Goal: Information Seeking & Learning: Understand process/instructions

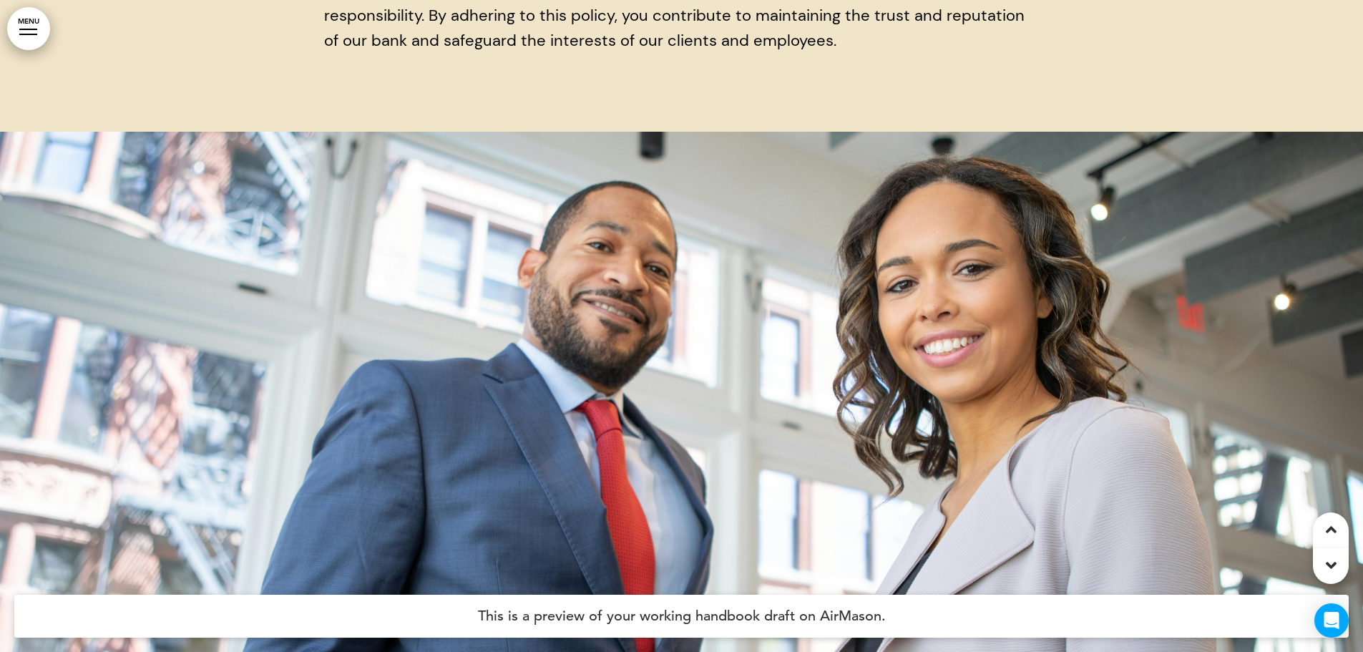
scroll to position [8514, 0]
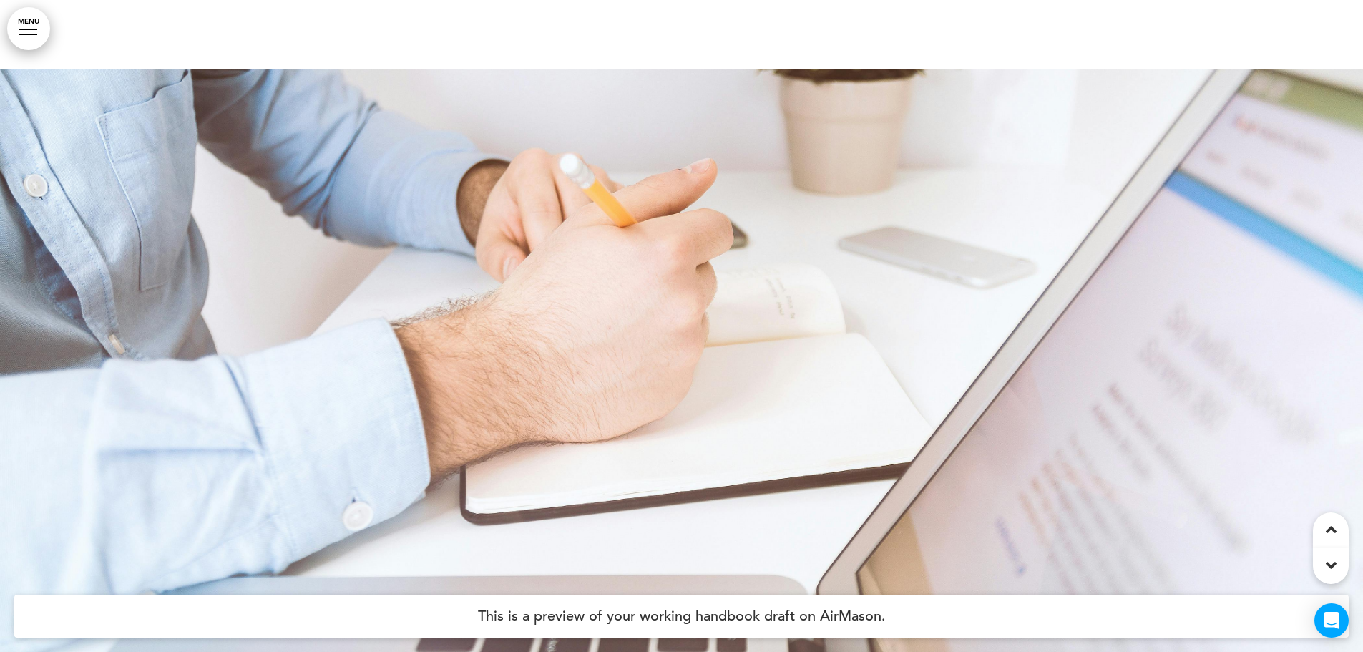
click at [1040, 566] on div at bounding box center [1331, 566] width 36 height 36
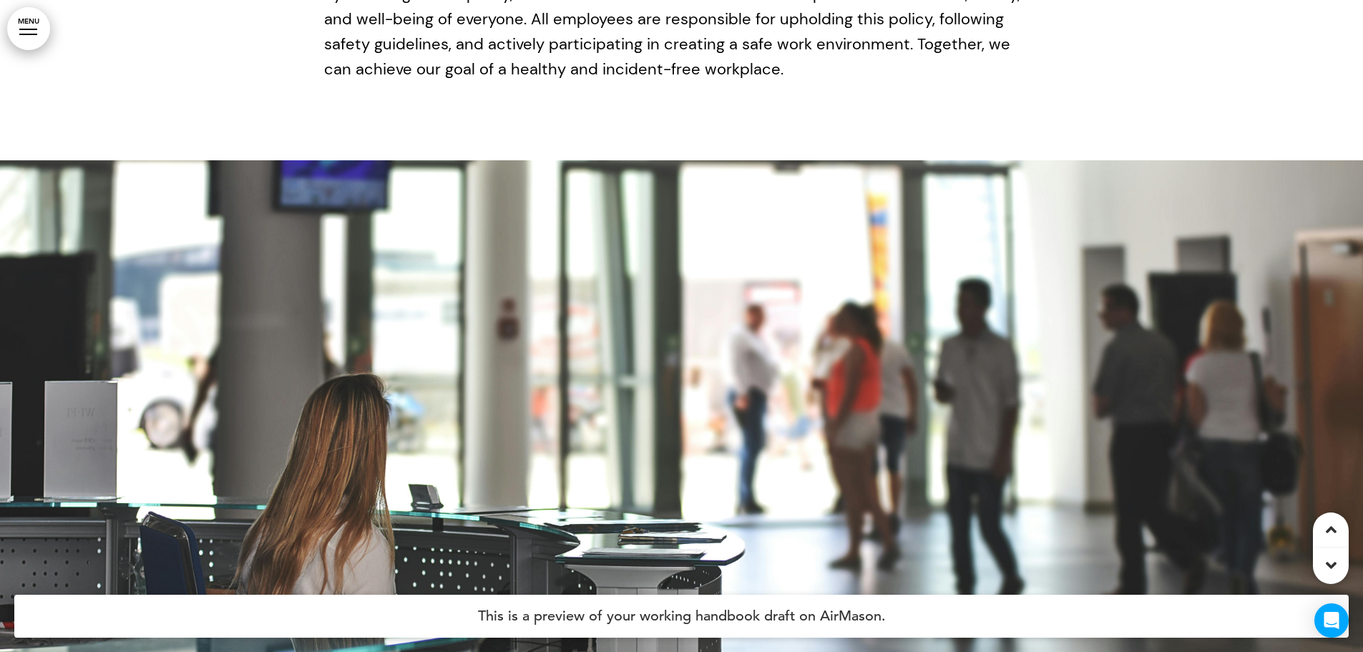
scroll to position [17921, 0]
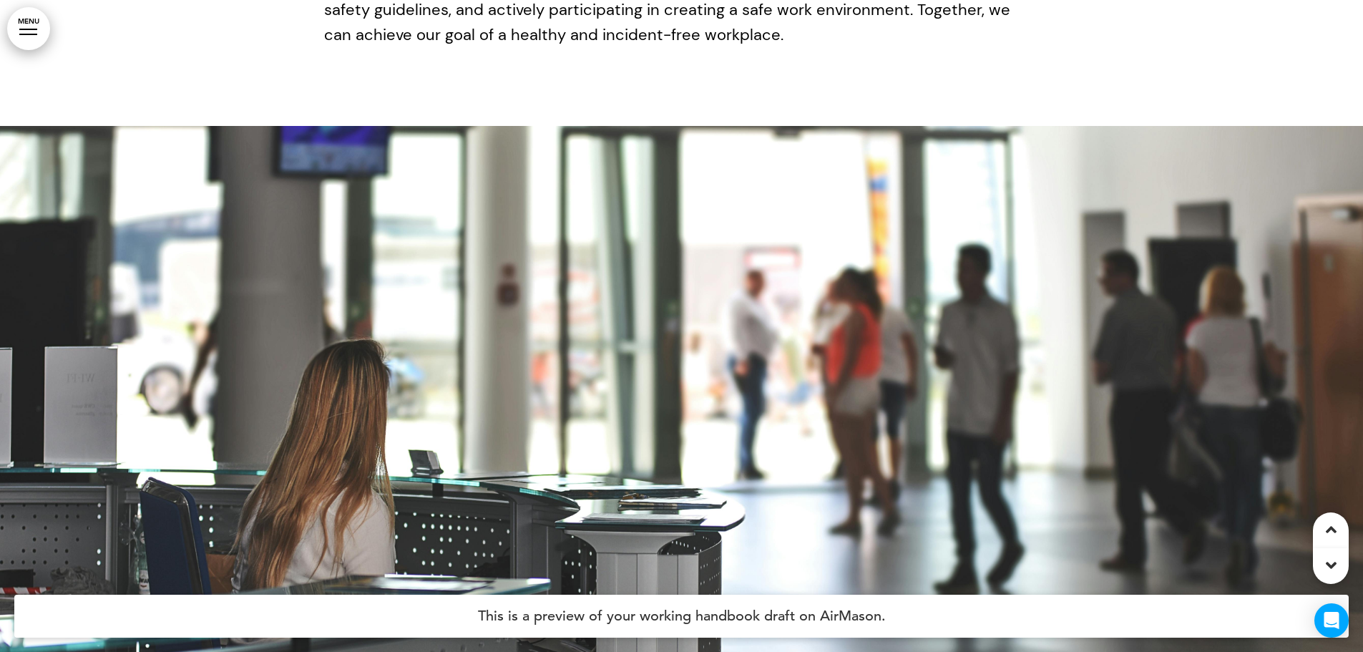
click at [1040, 566] on div at bounding box center [1331, 566] width 36 height 36
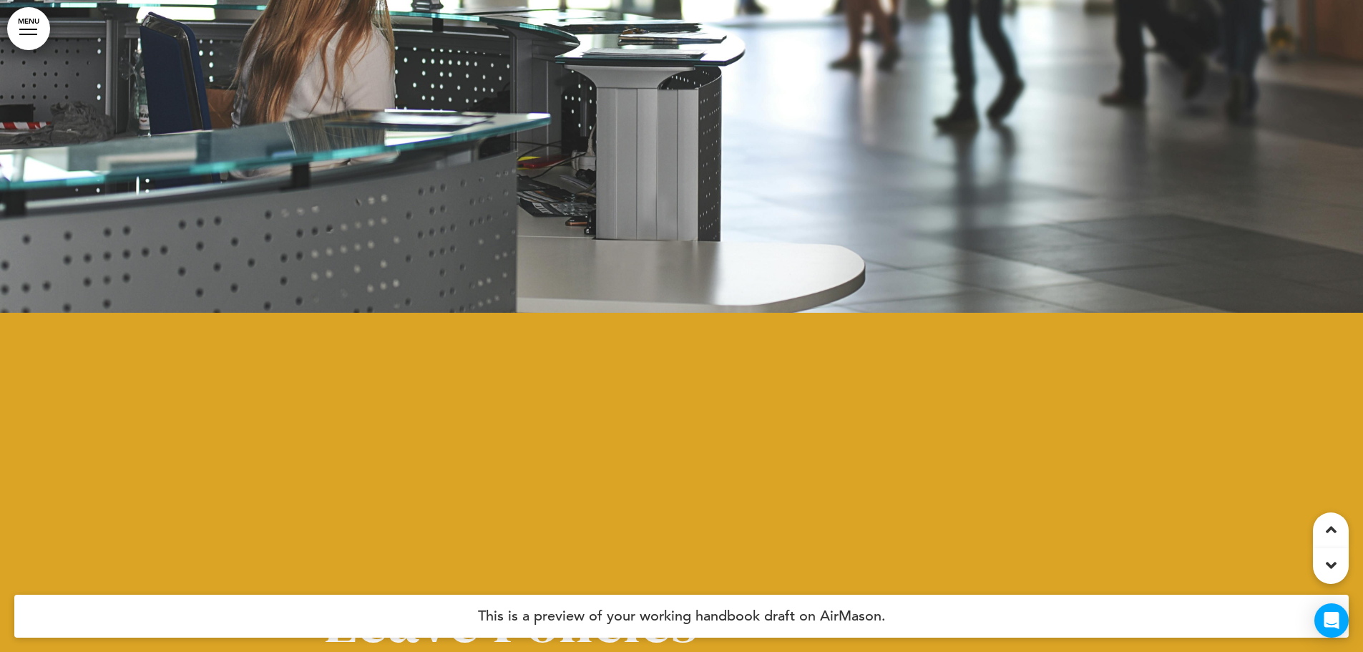
scroll to position [18573, 0]
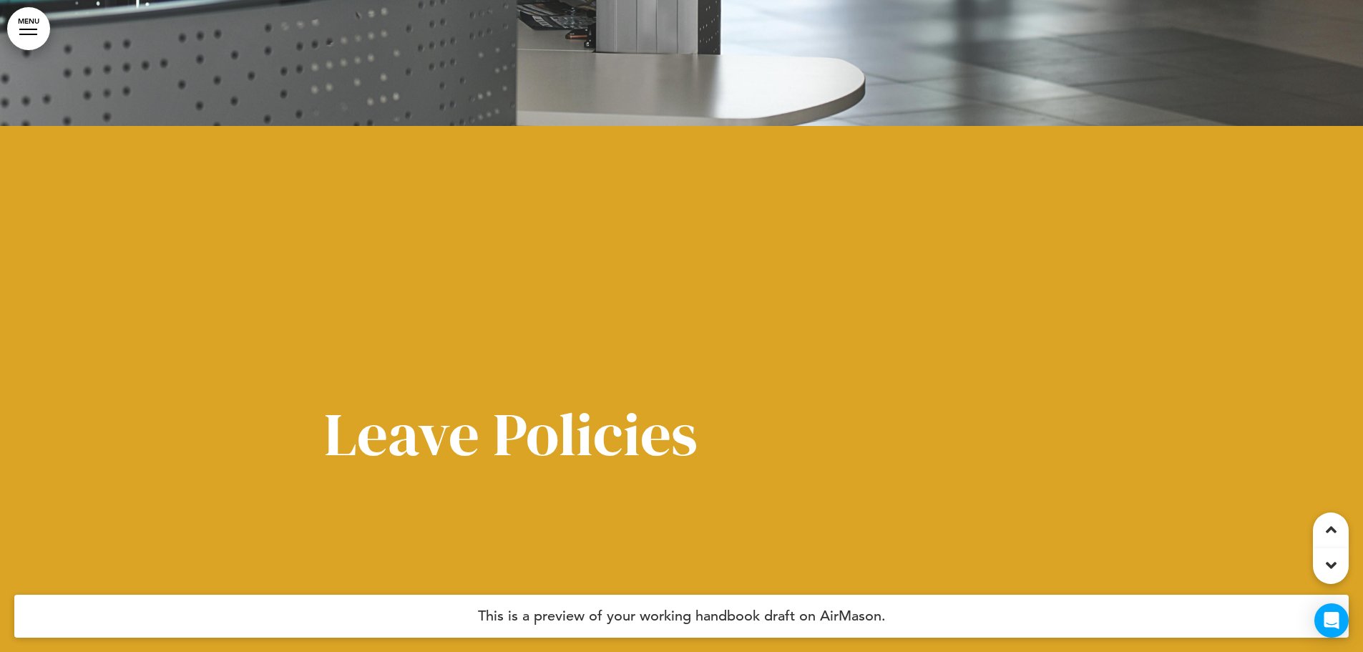
click at [1040, 569] on icon at bounding box center [1331, 565] width 11 height 17
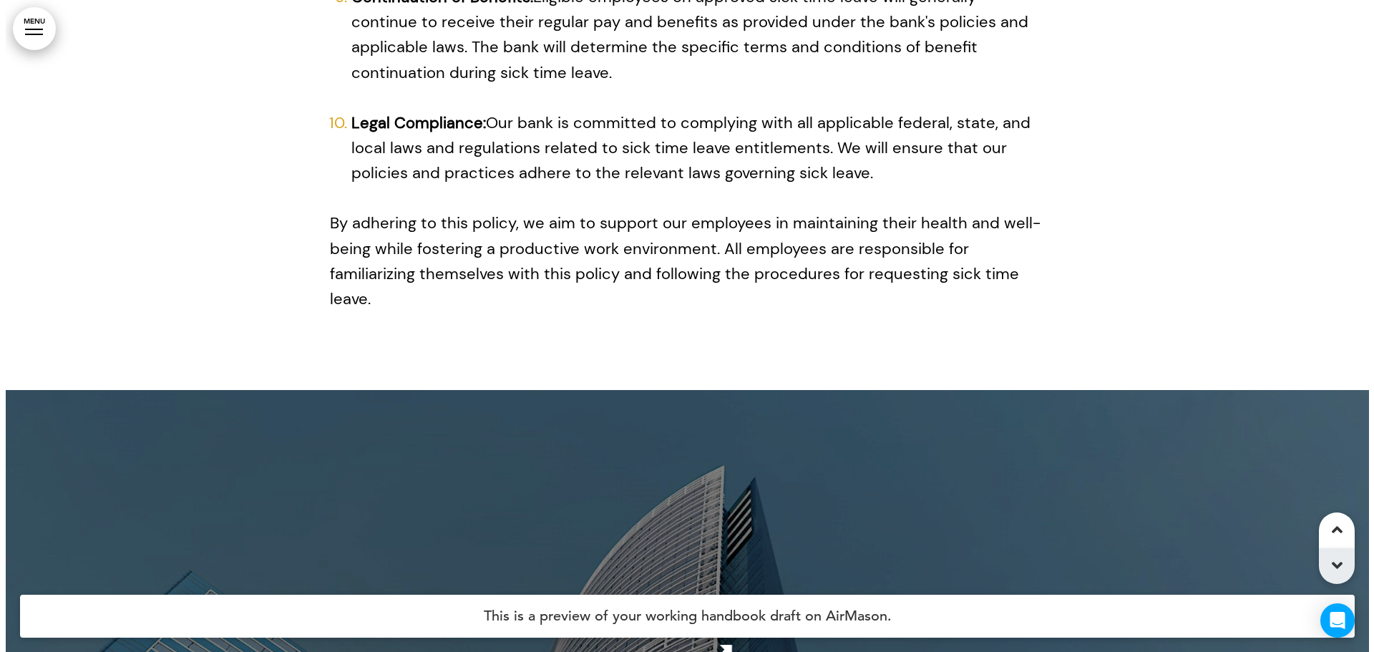
scroll to position [26431, 0]
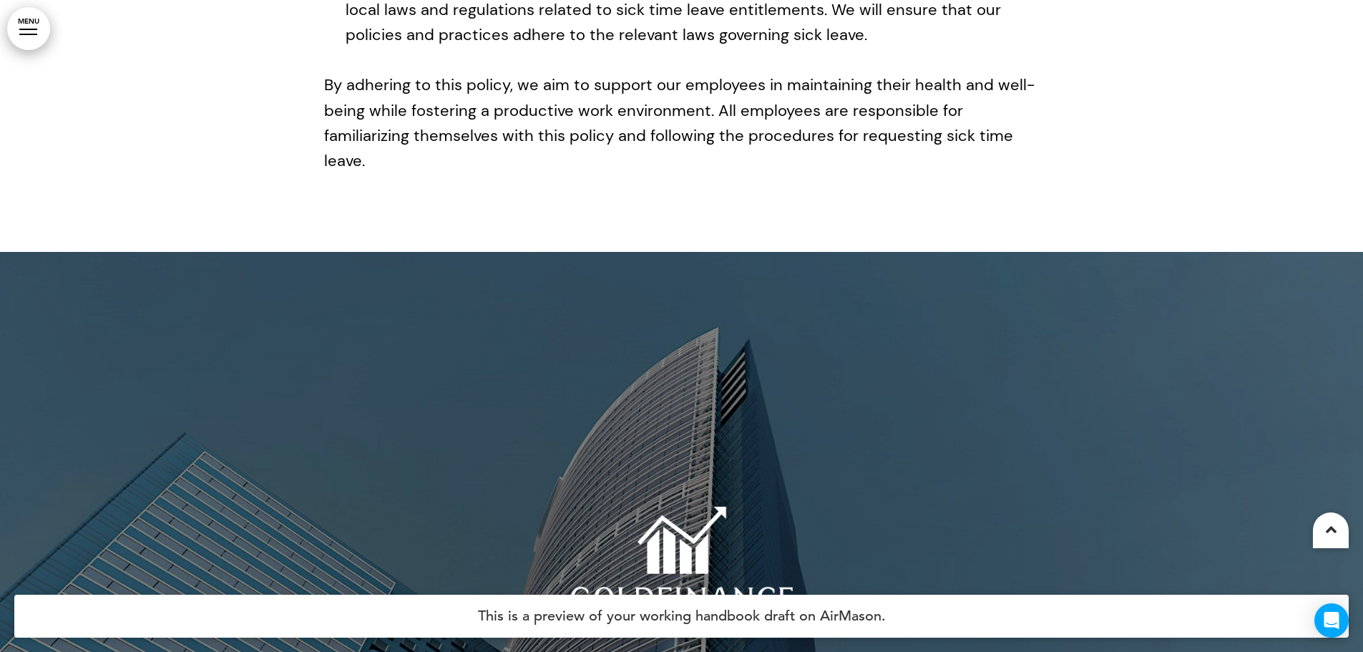
click at [1040, 569] on div at bounding box center [681, 578] width 1363 height 652
click at [34, 19] on link "MENU" at bounding box center [28, 28] width 43 height 43
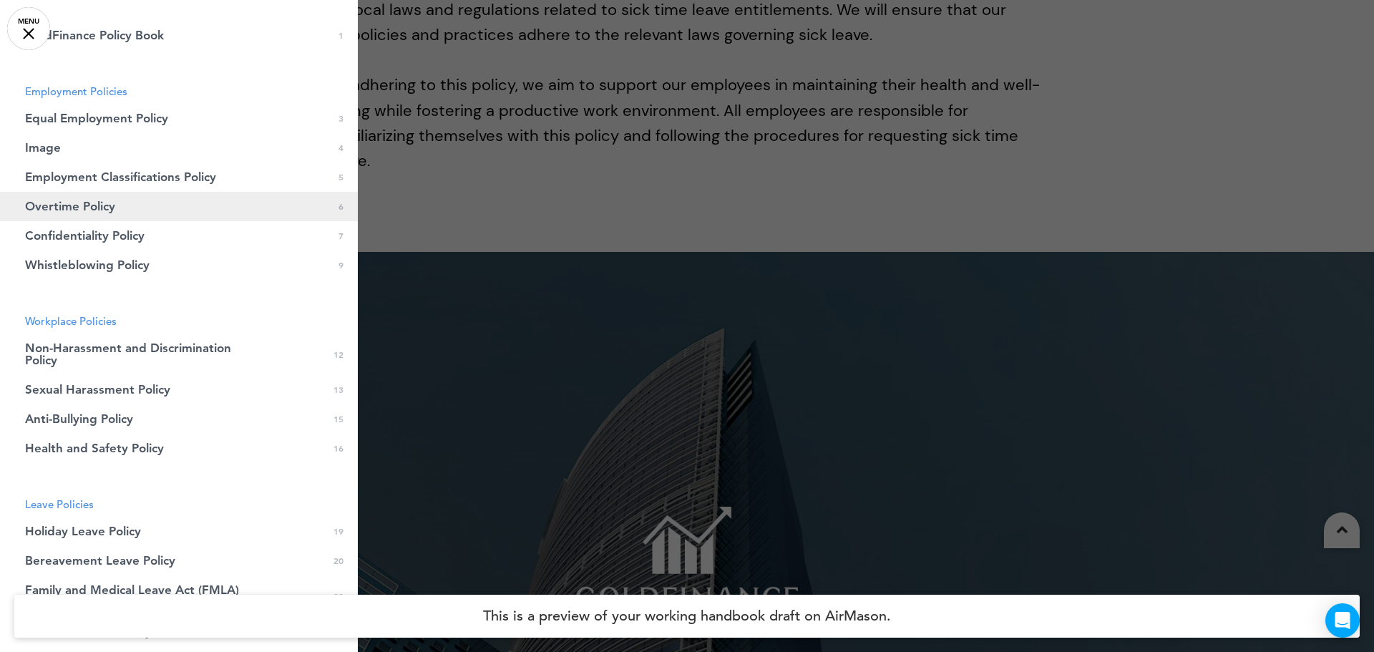
scroll to position [143, 0]
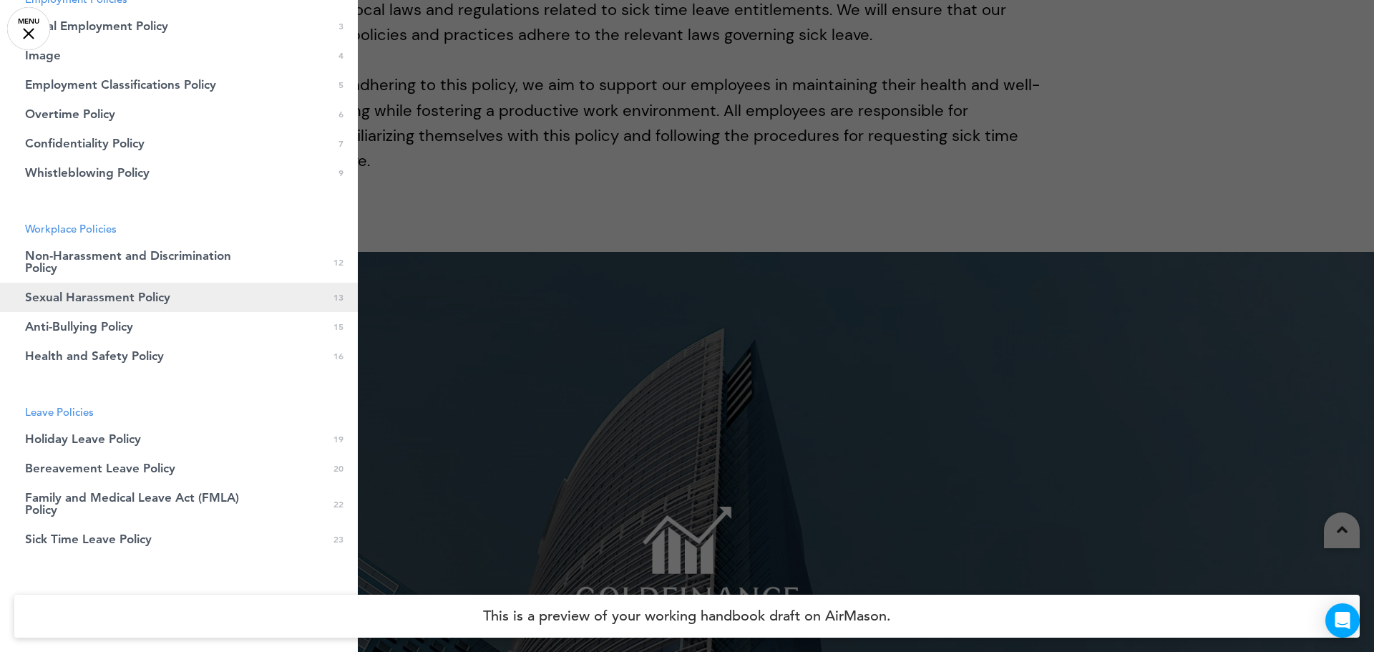
click at [133, 298] on span "Sexual Harassment Policy" at bounding box center [97, 297] width 145 height 12
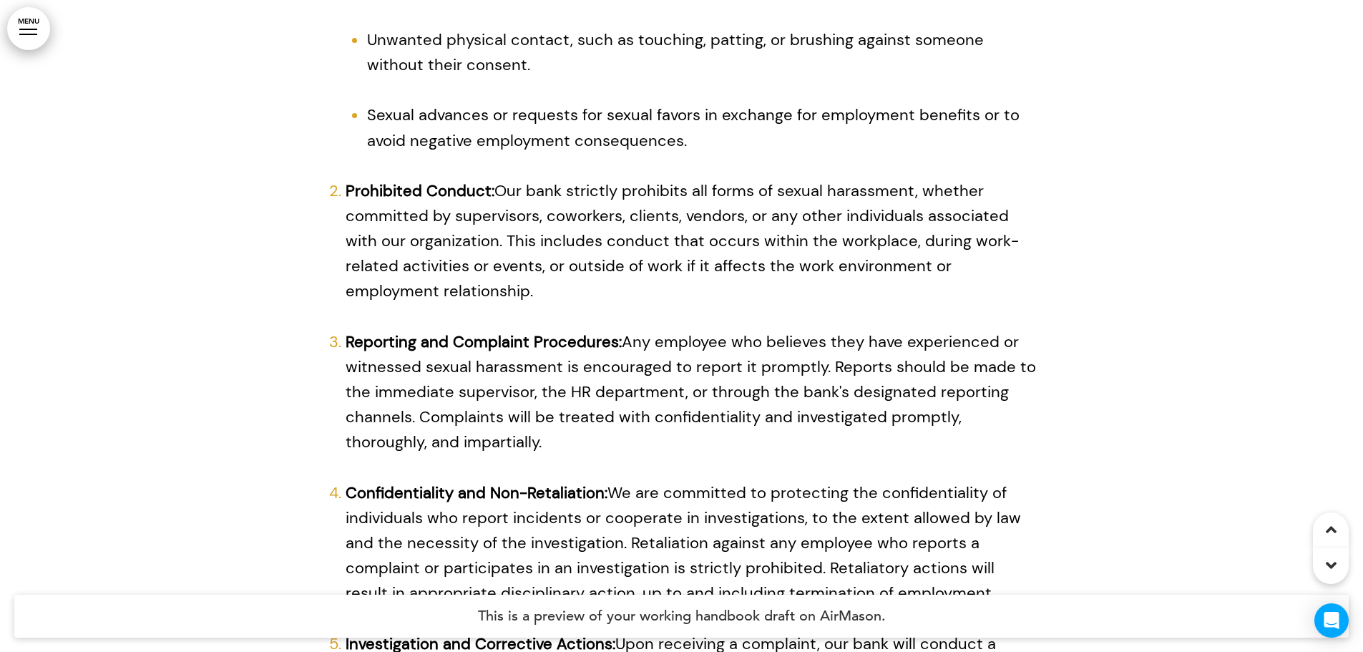
scroll to position [13573, 0]
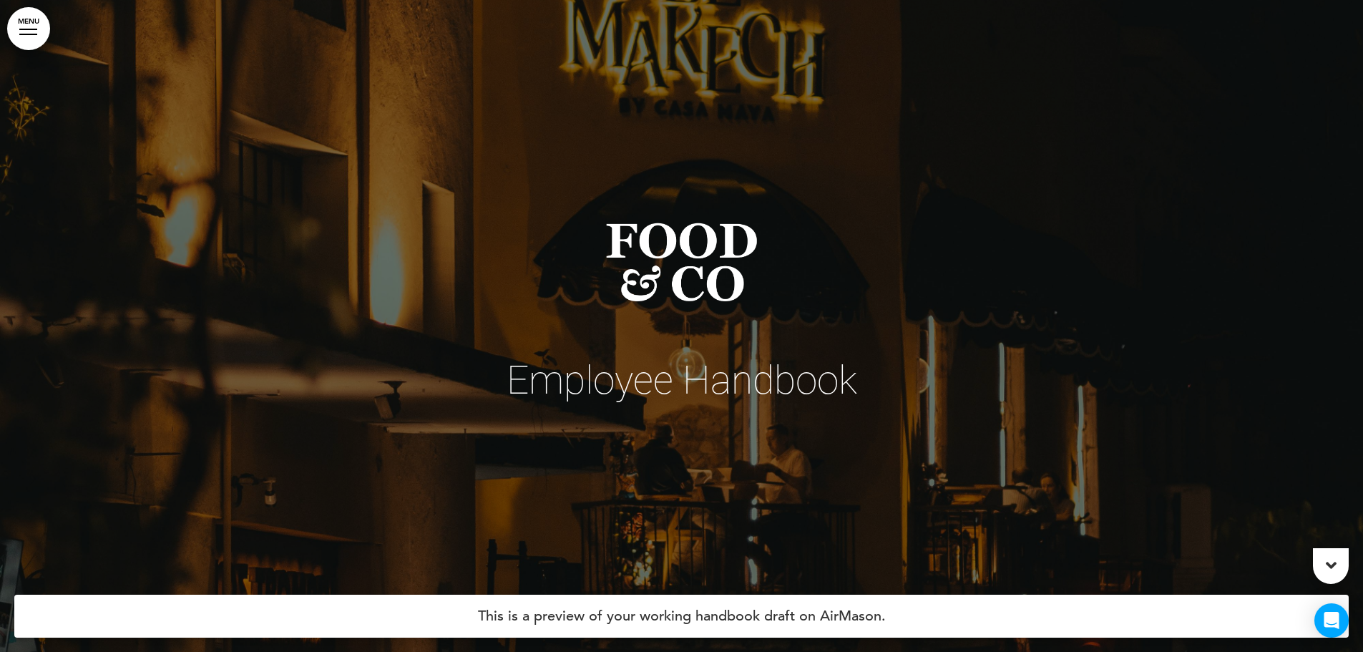
click at [1324, 562] on div at bounding box center [1331, 566] width 36 height 36
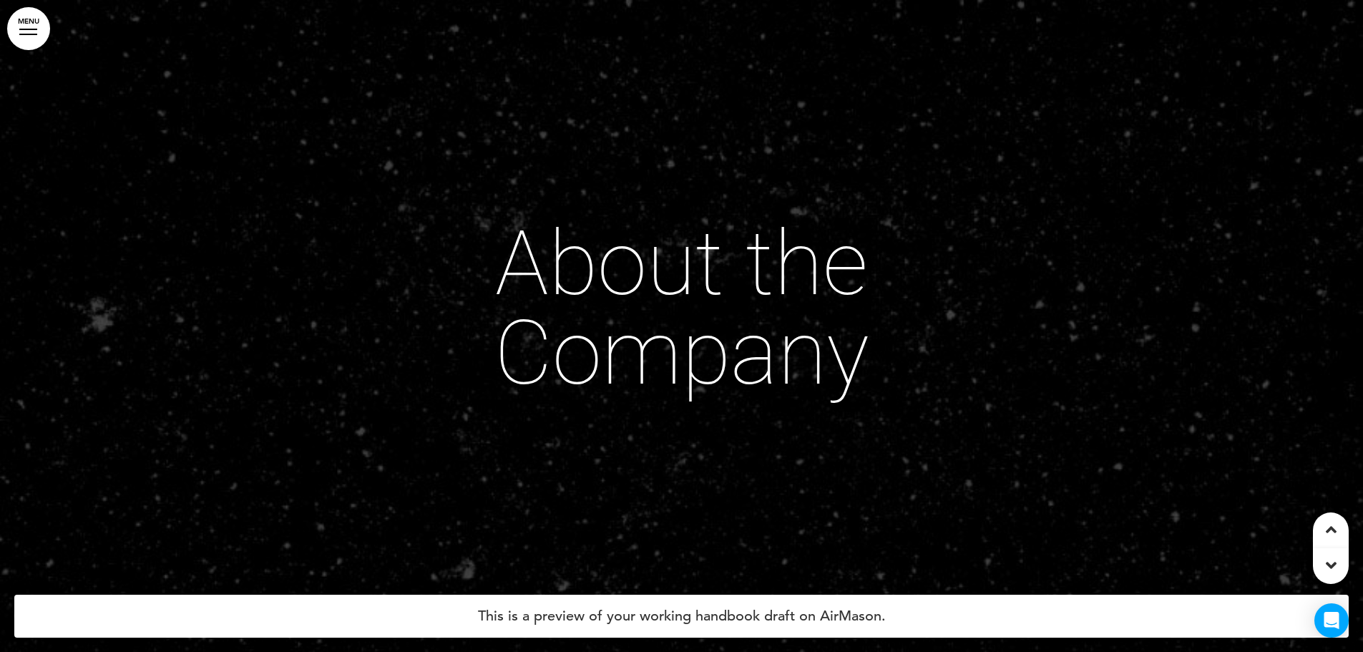
click at [1326, 559] on icon at bounding box center [1331, 565] width 11 height 17
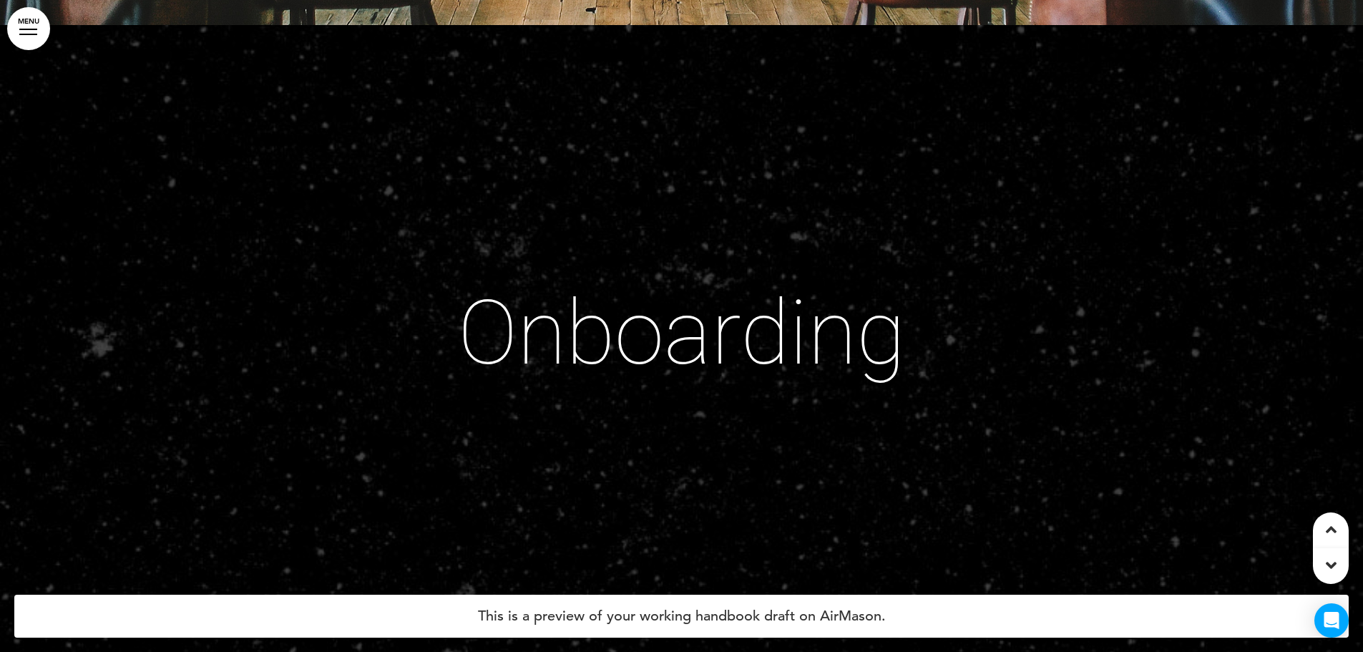
click at [1326, 559] on icon at bounding box center [1331, 565] width 11 height 17
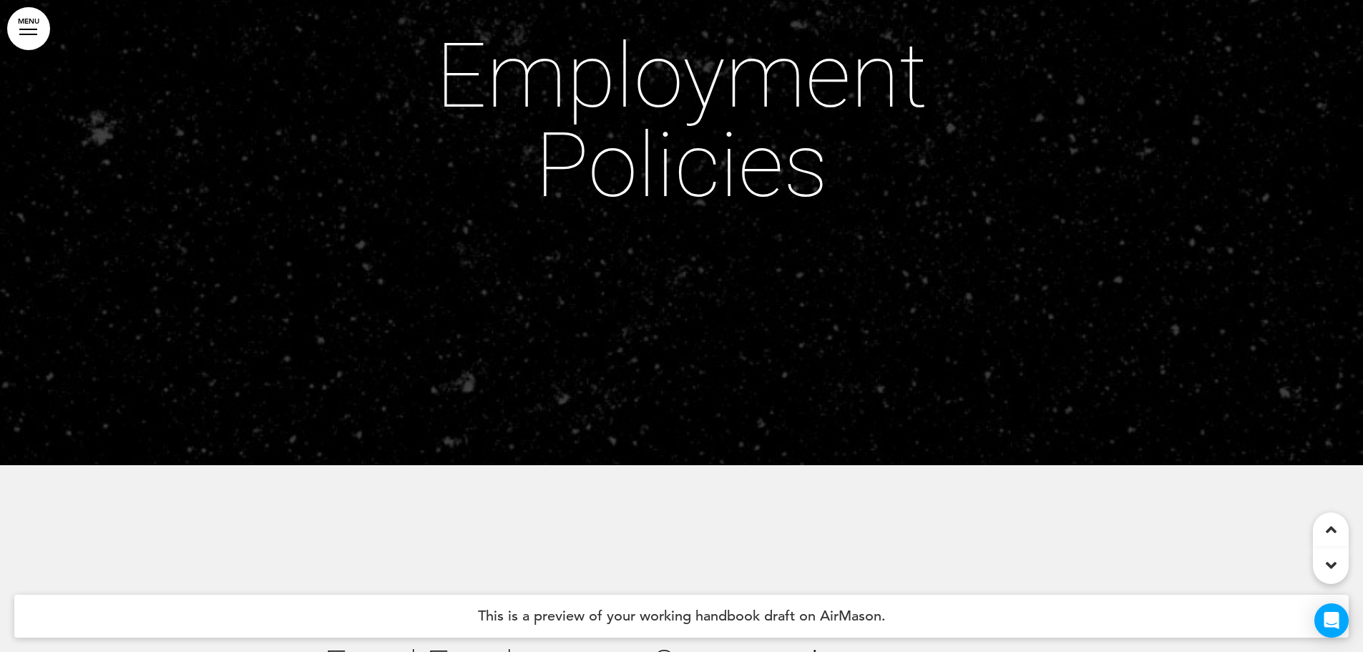
scroll to position [15173, 0]
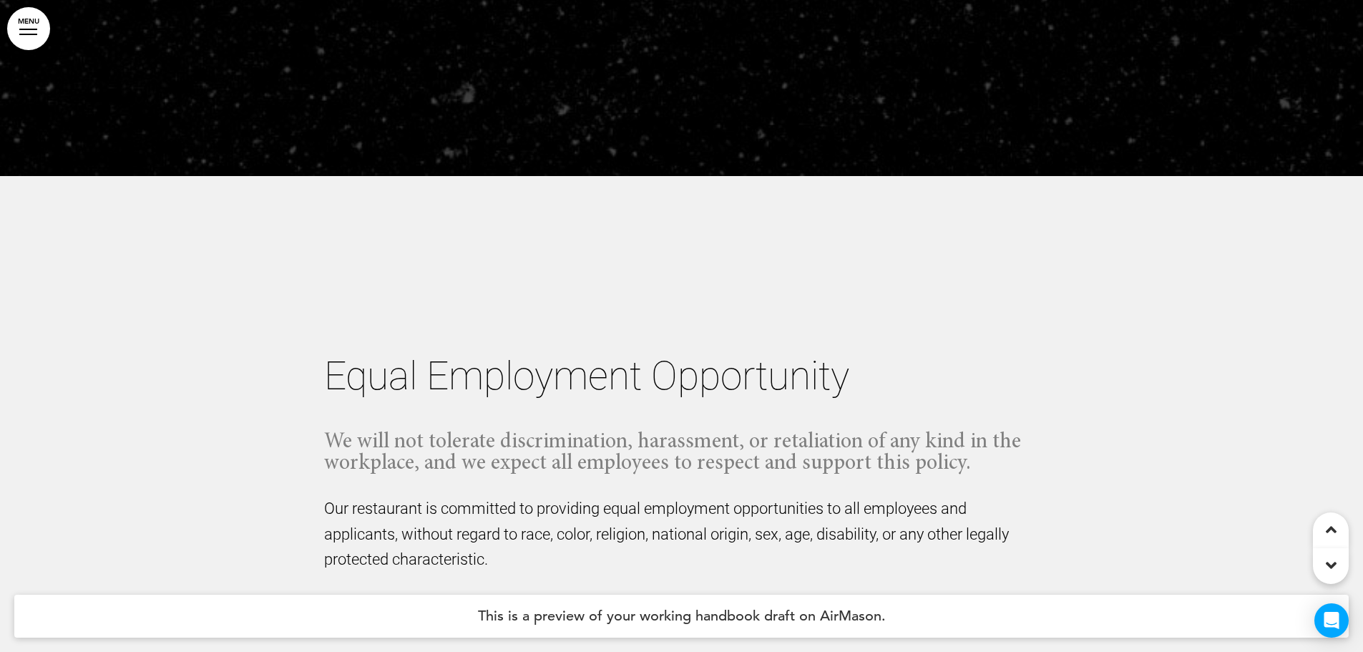
click at [1330, 529] on icon at bounding box center [1331, 529] width 11 height 17
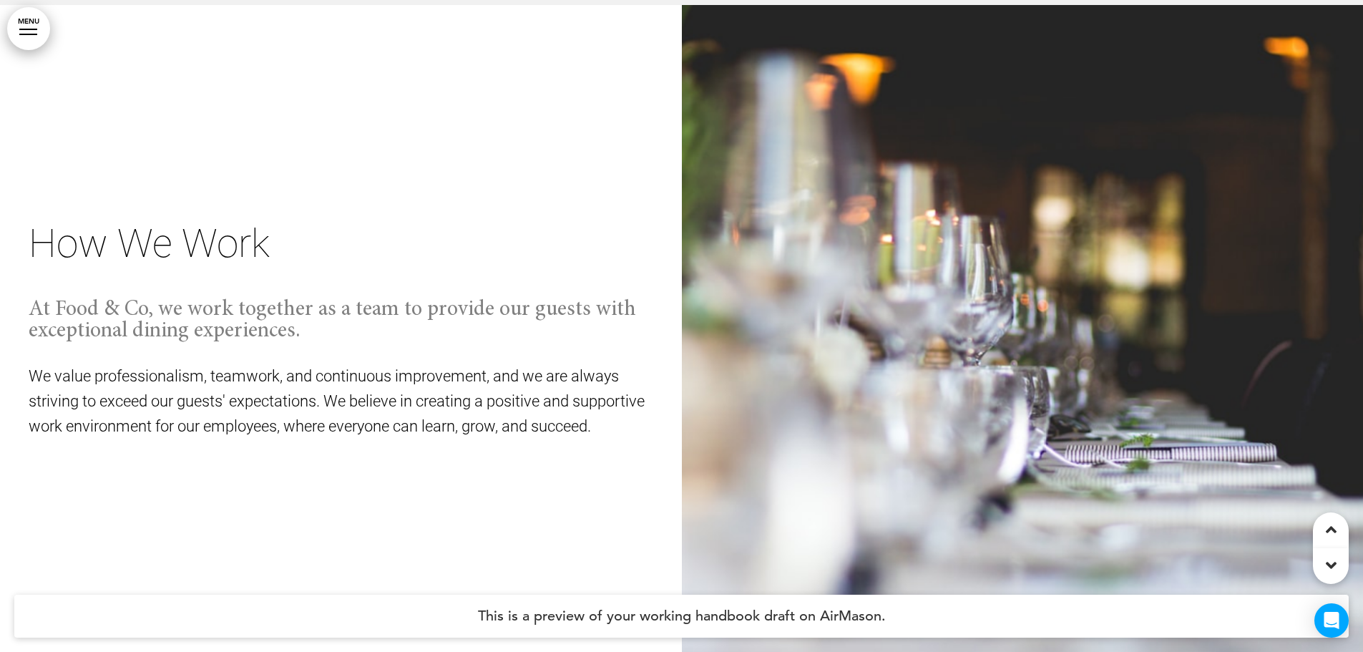
scroll to position [11470, 0]
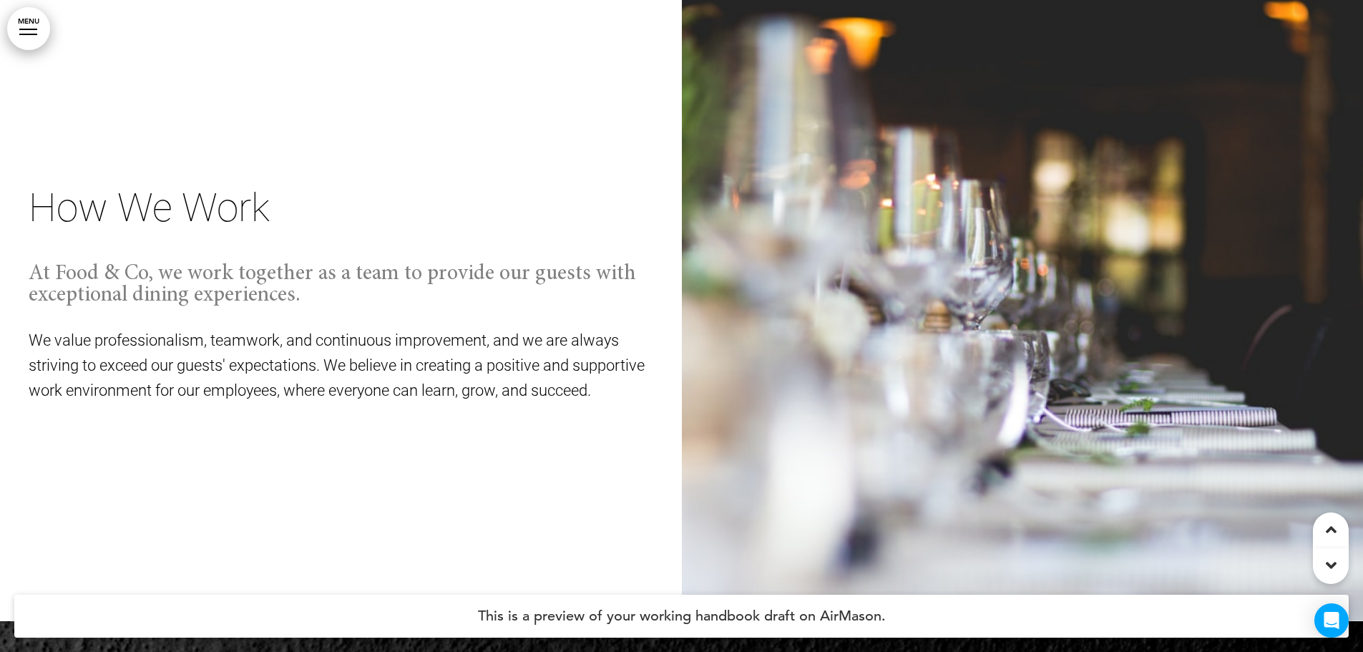
click at [1340, 569] on div at bounding box center [1331, 566] width 36 height 36
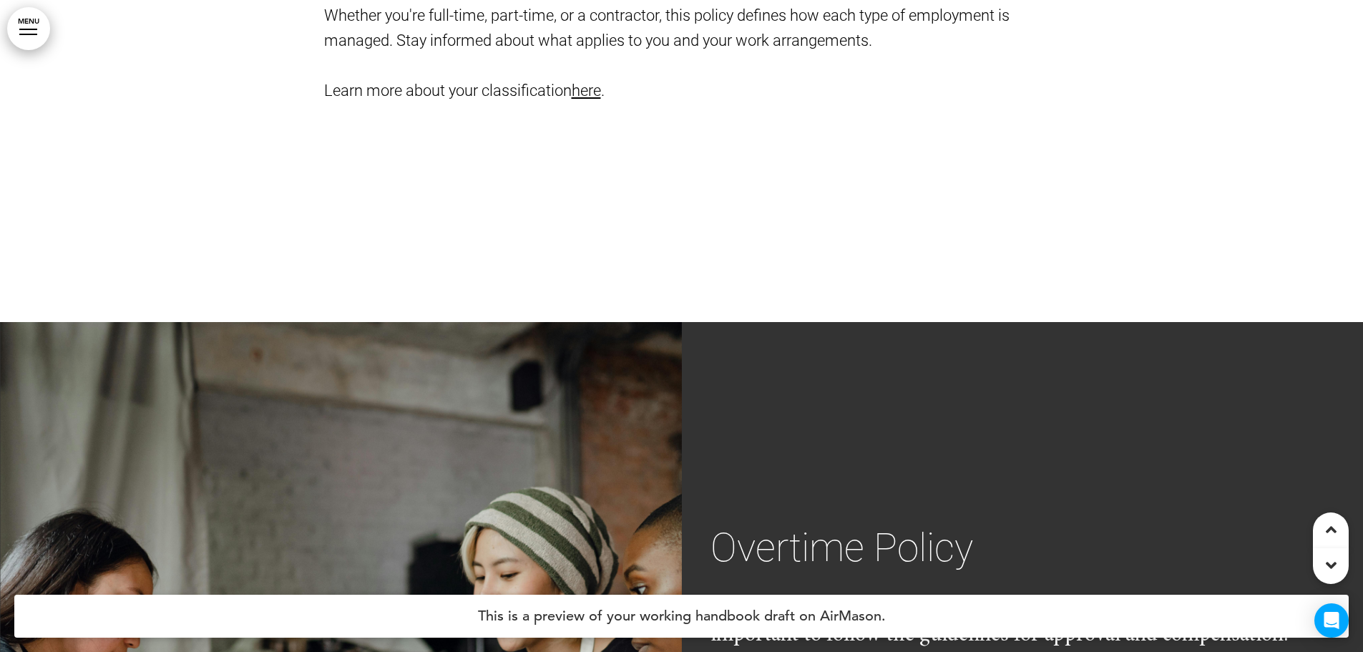
scroll to position [16596, 0]
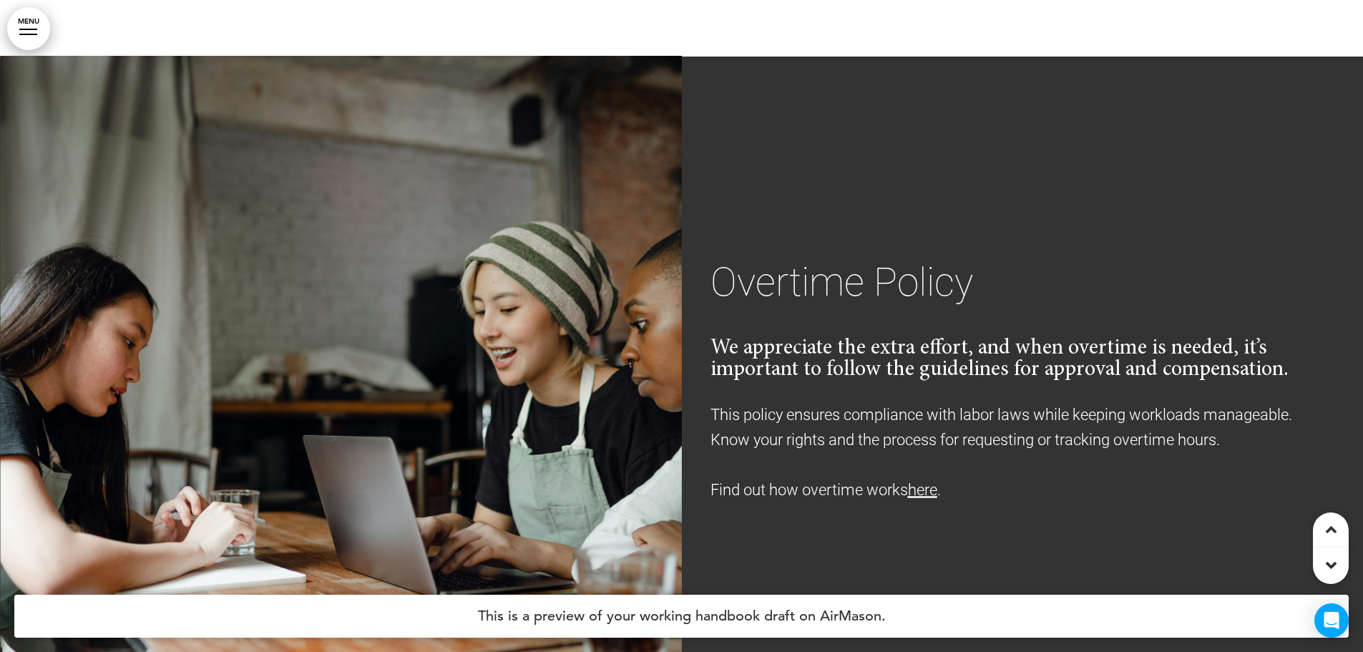
click at [947, 477] on p "Find out how overtime works here ." at bounding box center [1022, 489] width 625 height 25
click at [936, 481] on link "here" at bounding box center [922, 490] width 29 height 18
